Goal: Task Accomplishment & Management: Use online tool/utility

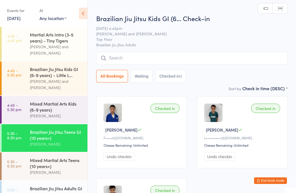
scroll to position [33, 0]
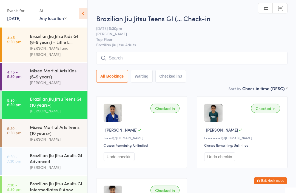
click at [137, 54] on input "search" at bounding box center [191, 58] width 191 height 13
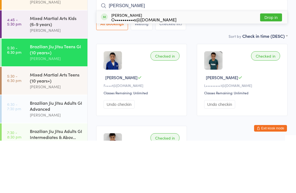
type input "[PERSON_NAME]"
click at [275, 66] on button "Drop in" at bounding box center [271, 70] width 22 height 8
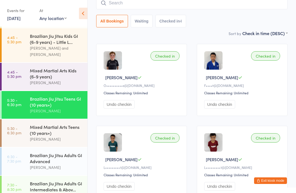
click at [41, 127] on div "Mixed Martial Arts Teens (10 years+)" at bounding box center [56, 130] width 53 height 12
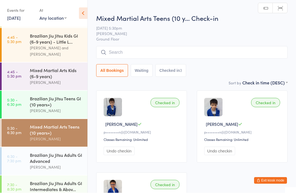
scroll to position [0, 0]
click at [119, 65] on button "All Bookings" at bounding box center [112, 70] width 32 height 13
click at [125, 53] on input "search" at bounding box center [191, 52] width 191 height 13
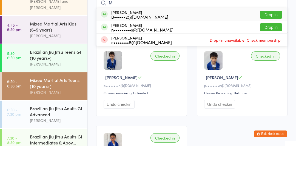
type input "M"
type input "Poteris"
click at [274, 58] on button "Drop in" at bounding box center [271, 62] width 22 height 8
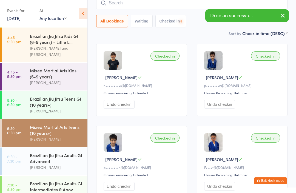
click at [163, 9] on input "search" at bounding box center [191, 3] width 191 height 13
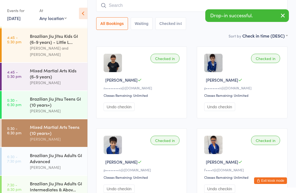
scroll to position [44, 0]
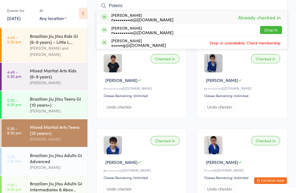
type input "Poteris"
click at [273, 31] on button "Drop in" at bounding box center [271, 30] width 22 height 8
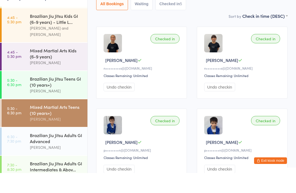
click at [227, 103] on button "Undo checkin" at bounding box center [219, 107] width 31 height 8
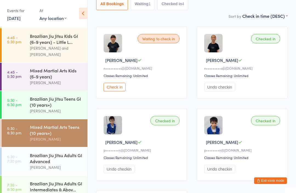
click at [119, 87] on button "Check in" at bounding box center [115, 87] width 22 height 8
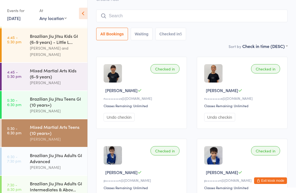
scroll to position [30, 0]
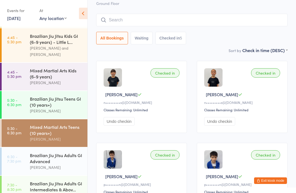
click at [232, 41] on div "All Bookings Waiting Checked in 5" at bounding box center [191, 38] width 191 height 13
click at [241, 26] on input "search" at bounding box center [191, 20] width 191 height 13
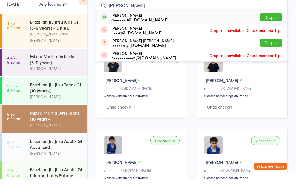
type input "[PERSON_NAME]"
click at [219, 25] on div "[PERSON_NAME] a••••••u@[DOMAIN_NAME] Drop in" at bounding box center [191, 31] width 191 height 13
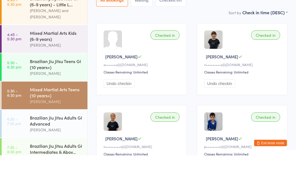
click at [172, 68] on div "Checked in" at bounding box center [164, 72] width 29 height 9
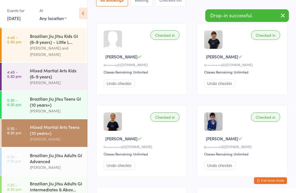
click at [183, 40] on div "Checked in [PERSON_NAME] N a••••••u@[DOMAIN_NAME] Classes Remaining: Unlimited …" at bounding box center [141, 59] width 91 height 72
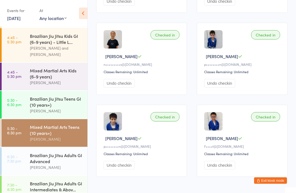
scroll to position [149, 0]
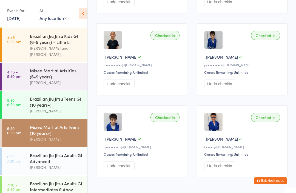
click at [205, 127] on img at bounding box center [213, 122] width 18 height 18
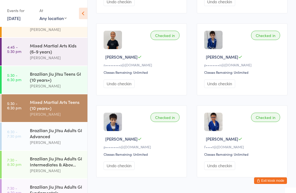
scroll to position [58, 0]
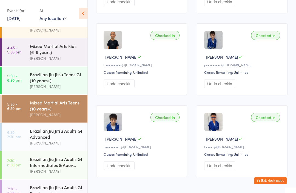
click at [64, 137] on div "Brazilian Jiu Jitsu Adults GI Advanced" at bounding box center [56, 134] width 53 height 12
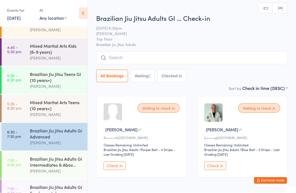
scroll to position [0, 0]
click at [151, 58] on input "search" at bounding box center [191, 57] width 191 height 13
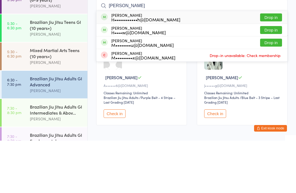
type input "[PERSON_NAME]"
click at [276, 66] on button "Drop in" at bounding box center [271, 70] width 22 height 8
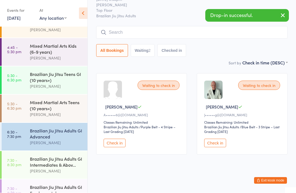
scroll to position [30, 0]
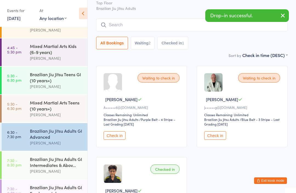
click at [62, 119] on div "Mixed Martial Arts Teens (10 years+) [PERSON_NAME]" at bounding box center [59, 109] width 58 height 28
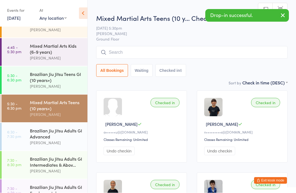
scroll to position [0, 0]
click at [50, 83] on div "[PERSON_NAME]" at bounding box center [56, 86] width 53 height 6
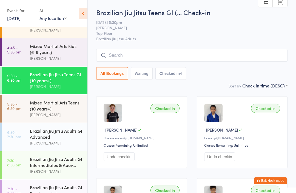
click at [137, 55] on input "search" at bounding box center [191, 55] width 191 height 13
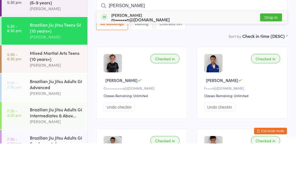
type input "[PERSON_NAME]"
click at [232, 61] on div "[PERSON_NAME] m••••••n@[DOMAIN_NAME] Drop in" at bounding box center [191, 67] width 191 height 13
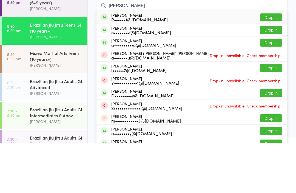
type input "[PERSON_NAME]"
click at [273, 63] on button "Drop in" at bounding box center [271, 67] width 22 height 8
